Goal: Task Accomplishment & Management: Complete application form

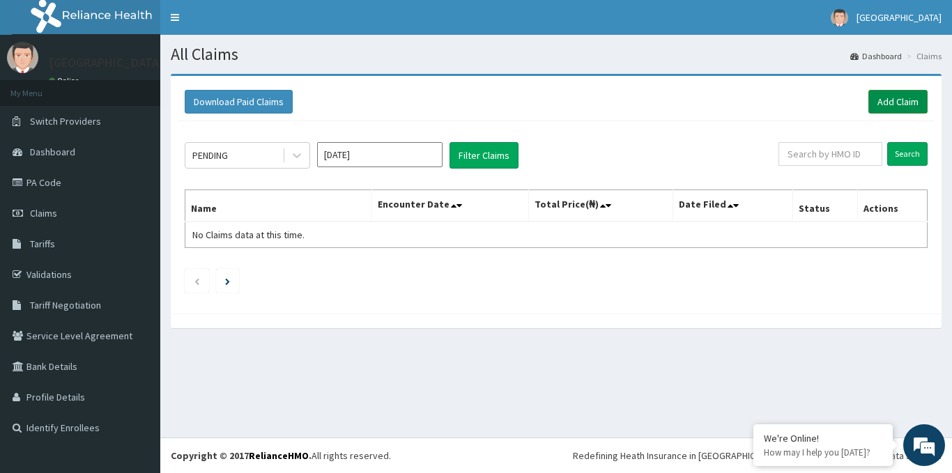
click at [884, 95] on link "Add Claim" at bounding box center [897, 102] width 59 height 24
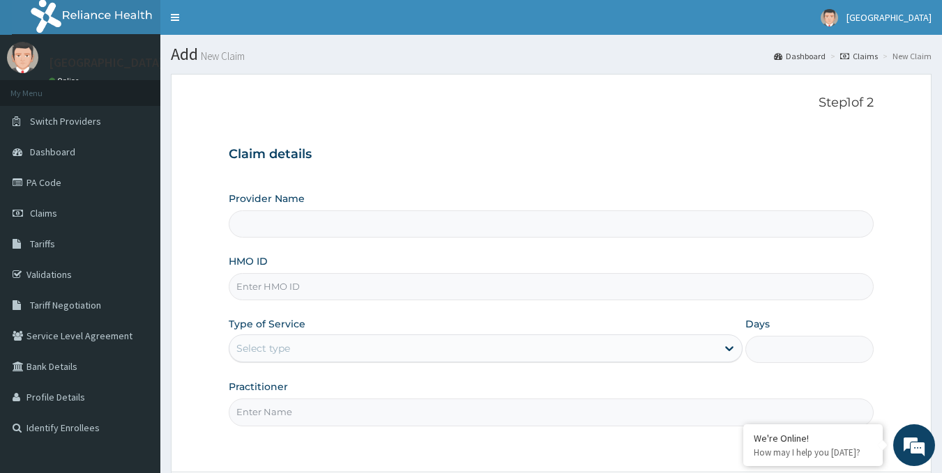
type input "Savaro Specialist Hospital"
click at [313, 284] on input "HMO ID" at bounding box center [551, 286] width 645 height 27
type input "SLB/10402/A"
click at [335, 346] on div "Select type" at bounding box center [472, 348] width 487 height 22
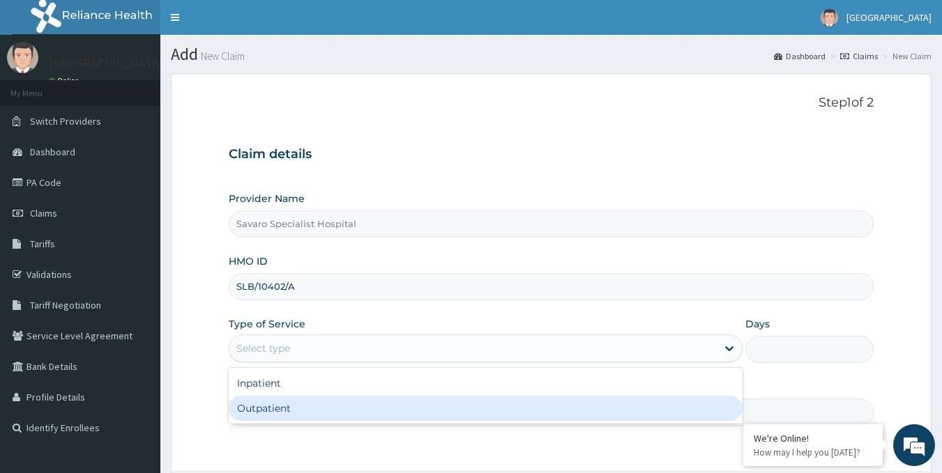
click at [290, 408] on div "Outpatient" at bounding box center [486, 408] width 514 height 25
type input "1"
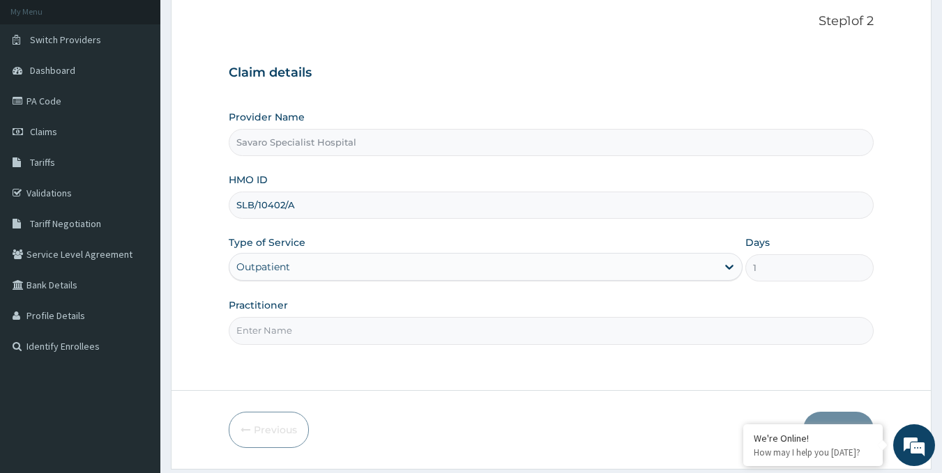
scroll to position [124, 0]
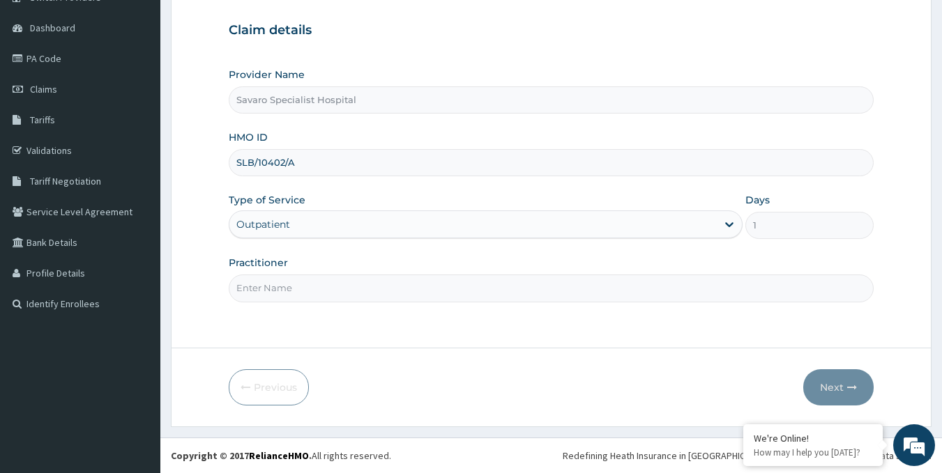
click at [352, 286] on input "Practitioner" at bounding box center [551, 288] width 645 height 27
type input "d"
type input "DR CALEB"
click at [832, 381] on button "Next" at bounding box center [838, 387] width 70 height 36
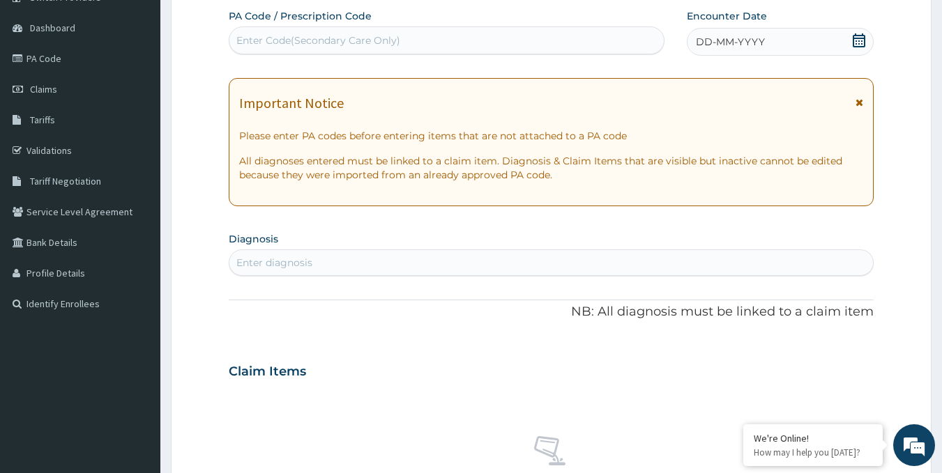
scroll to position [0, 0]
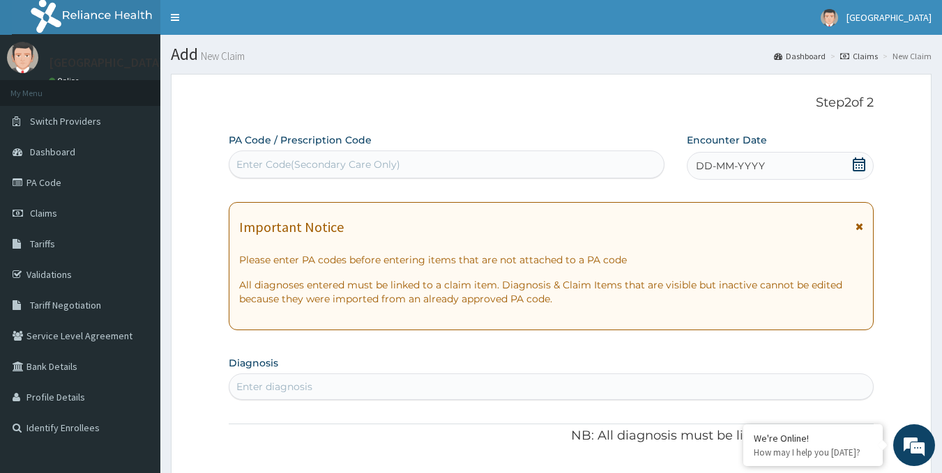
click at [486, 171] on div "Enter Code(Secondary Care Only)" at bounding box center [446, 164] width 435 height 22
drag, startPoint x: 486, startPoint y: 171, endPoint x: 372, endPoint y: 169, distance: 113.6
click at [372, 169] on div "Enter Code(Secondary Care Only)" at bounding box center [318, 164] width 164 height 14
drag, startPoint x: 374, startPoint y: 161, endPoint x: 306, endPoint y: 160, distance: 68.3
click at [306, 160] on div "Enter Code(Secondary Care Only)" at bounding box center [318, 164] width 164 height 14
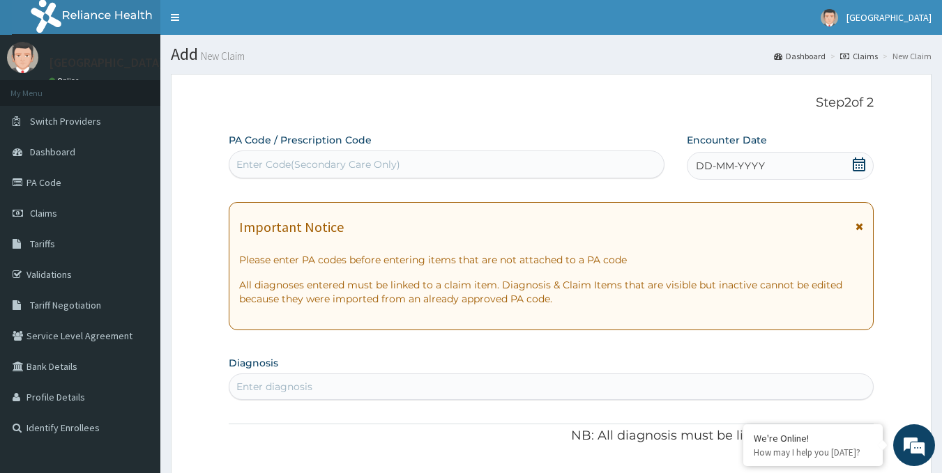
paste input "PA/AE99F6"
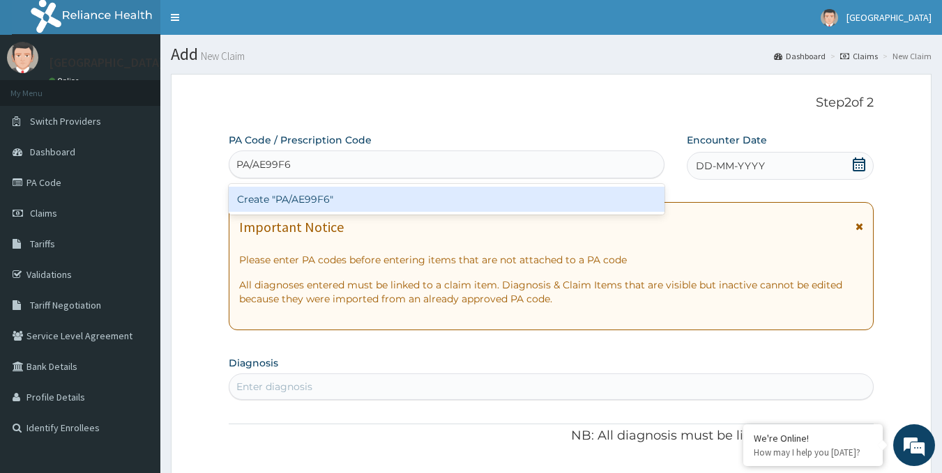
type input "PA/AE99F6"
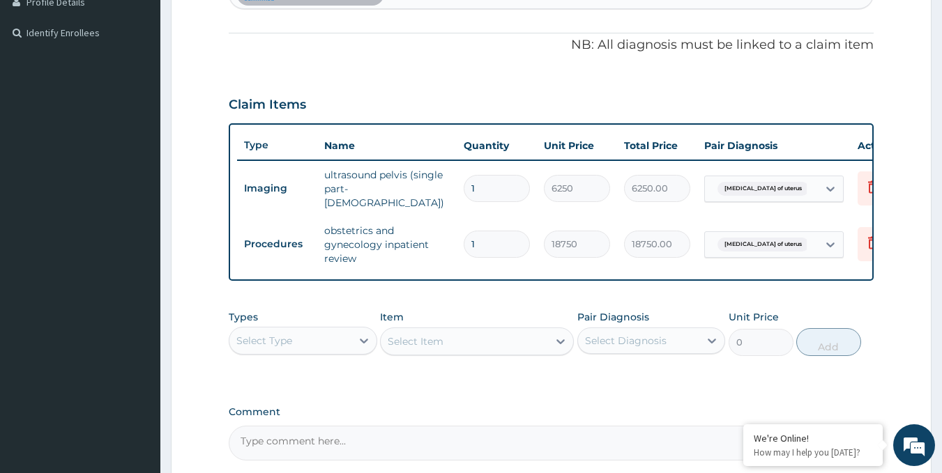
scroll to position [532, 0]
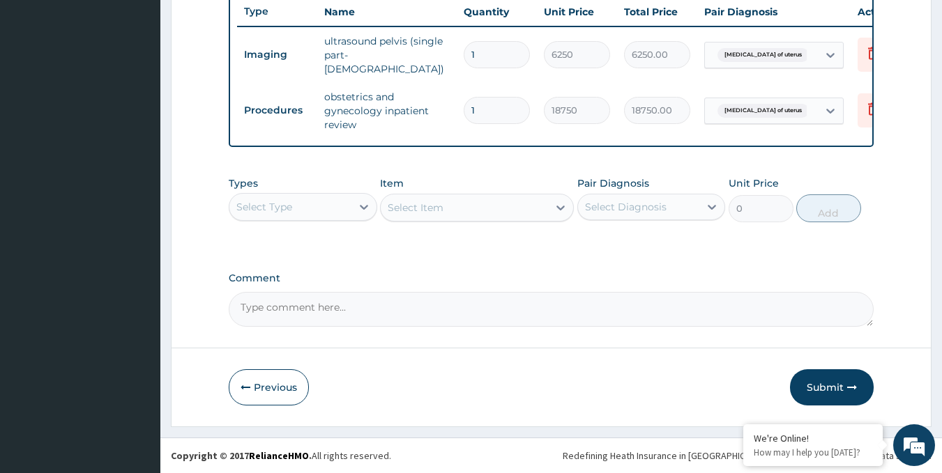
click at [341, 206] on div "Select Type" at bounding box center [290, 207] width 122 height 22
click at [815, 389] on button "Submit" at bounding box center [832, 387] width 84 height 36
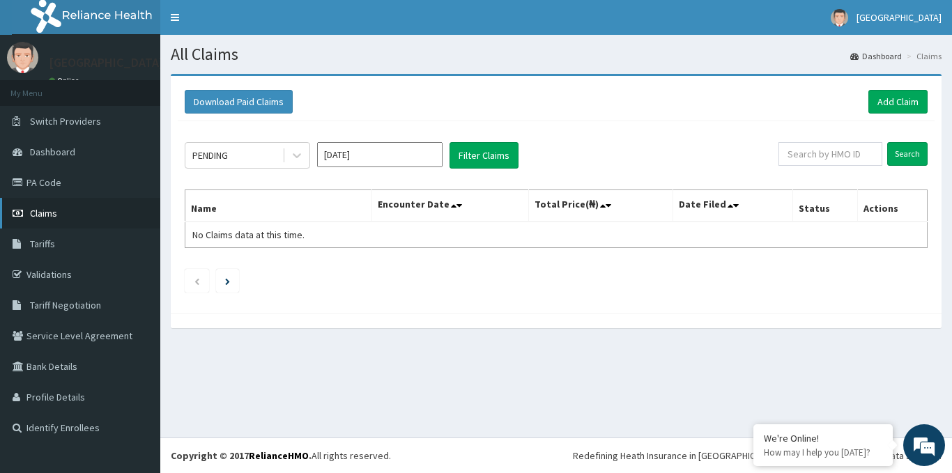
click at [49, 220] on link "Claims" at bounding box center [80, 213] width 160 height 31
click at [491, 153] on button "Filter Claims" at bounding box center [483, 155] width 69 height 26
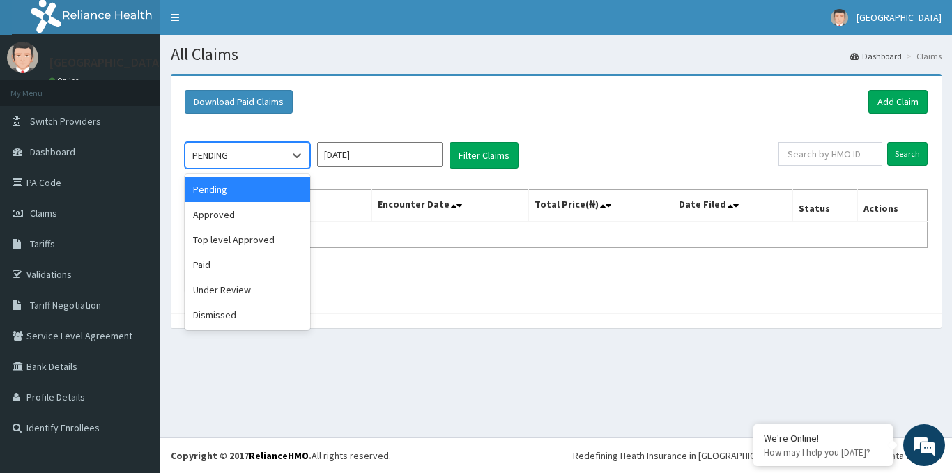
click at [281, 153] on div "PENDING" at bounding box center [233, 155] width 97 height 22
click at [233, 212] on div "Approved" at bounding box center [247, 214] width 125 height 25
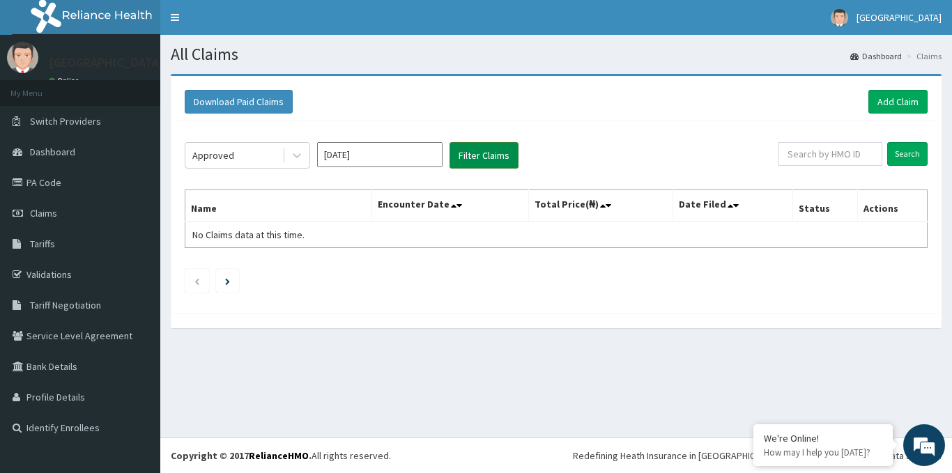
click at [498, 160] on button "Filter Claims" at bounding box center [483, 155] width 69 height 26
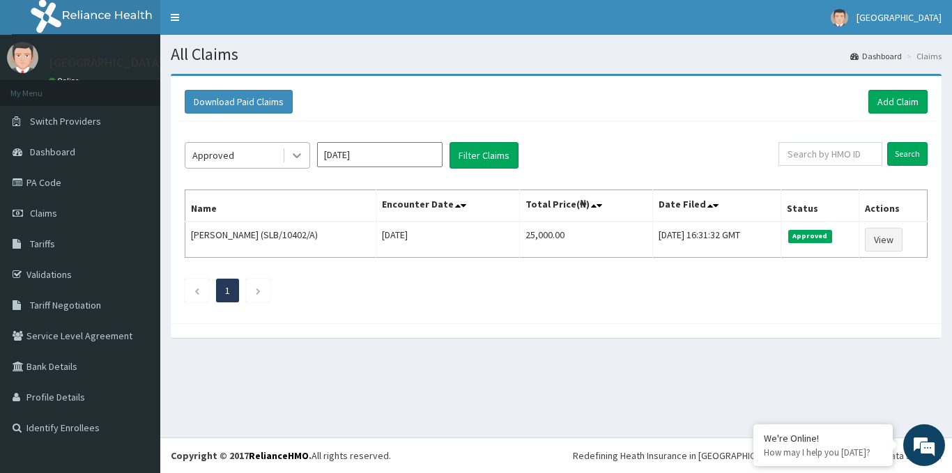
click at [294, 153] on icon at bounding box center [297, 155] width 14 height 14
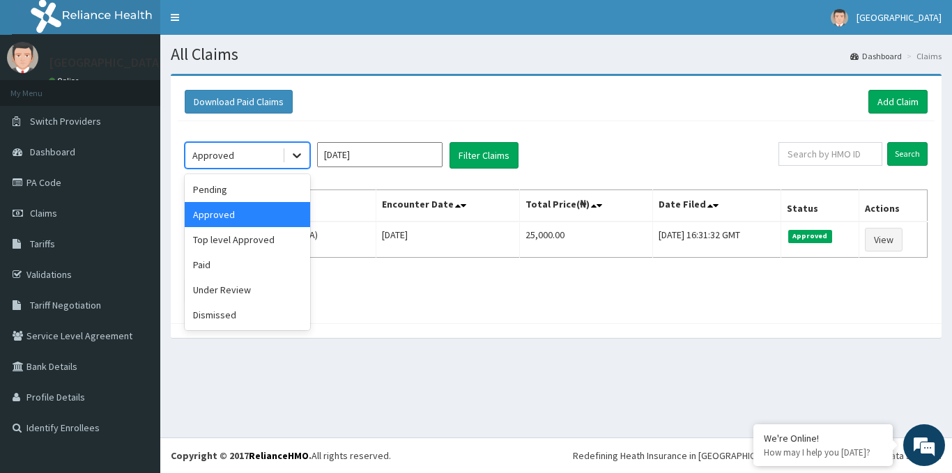
click at [294, 153] on icon at bounding box center [297, 155] width 14 height 14
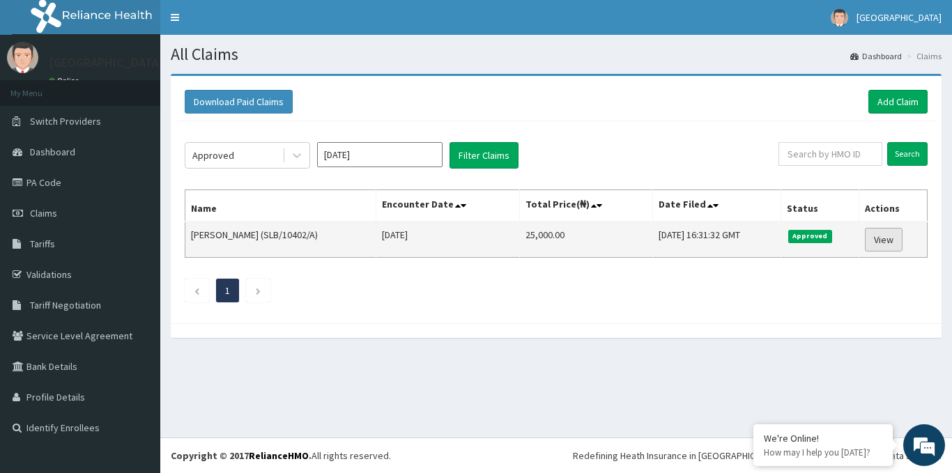
click at [888, 239] on link "View" at bounding box center [884, 240] width 38 height 24
